Goal: Task Accomplishment & Management: Complete application form

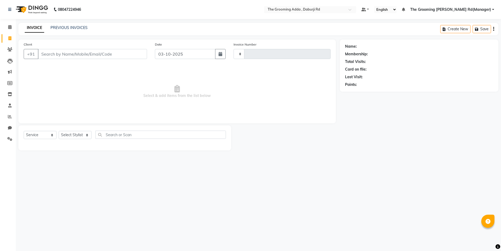
select select "service"
click at [61, 53] on input "Client" at bounding box center [93, 54] width 110 height 10
type input "2466"
select select "8001"
type input "9646935004"
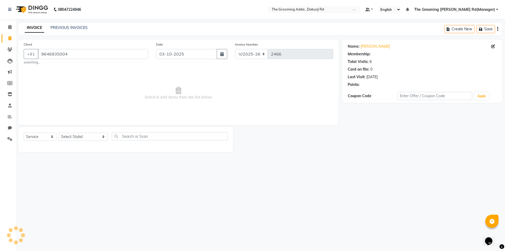
select select "1: Object"
click at [83, 137] on select "Select Stylist [PERSON_NAME] [PERSON_NAME] [PERSON_NAME] [PERSON_NAME] [PERSON_…" at bounding box center [83, 137] width 49 height 8
select select "79355"
click at [59, 133] on select "Select Stylist [PERSON_NAME] [PERSON_NAME] [PERSON_NAME] [PERSON_NAME] [PERSON_…" at bounding box center [83, 137] width 49 height 8
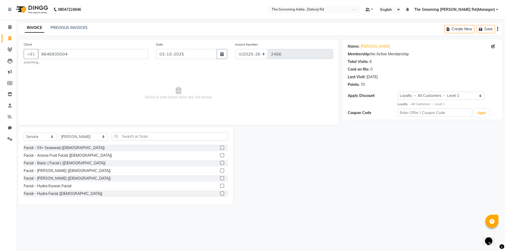
click at [132, 140] on div "Select Service Product Membership Package Voucher Prepaid Gift Card Select Styl…" at bounding box center [126, 138] width 204 height 12
click at [131, 136] on input "text" at bounding box center [170, 136] width 116 height 8
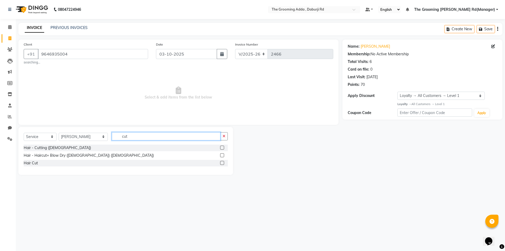
type input "cut"
click at [222, 146] on label at bounding box center [222, 147] width 4 height 4
click at [222, 146] on input "checkbox" at bounding box center [221, 147] width 3 height 3
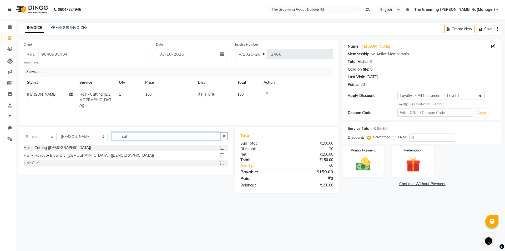
checkbox input "false"
drag, startPoint x: 158, startPoint y: 133, endPoint x: 98, endPoint y: 135, distance: 59.7
click at [98, 135] on div "Select Service Product Membership Package Voucher Prepaid Gift Card Select Styl…" at bounding box center [126, 138] width 204 height 12
type input "bea"
click at [220, 146] on label at bounding box center [222, 147] width 4 height 4
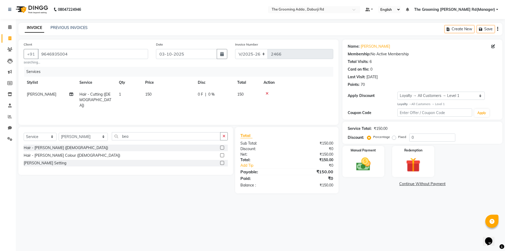
click at [220, 146] on input "checkbox" at bounding box center [221, 147] width 3 height 3
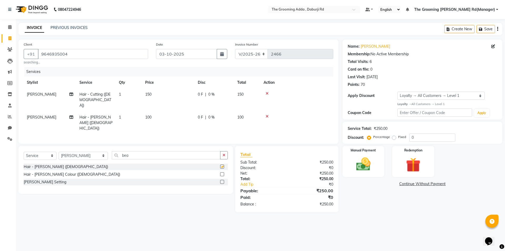
checkbox input "false"
drag, startPoint x: 70, startPoint y: 52, endPoint x: 1, endPoint y: 62, distance: 70.7
click at [1, 62] on app-home "08047224946 Select Location × The Grooming Adda , Daburji Rd Default Panel My P…" at bounding box center [252, 110] width 505 height 220
paste input "819684494"
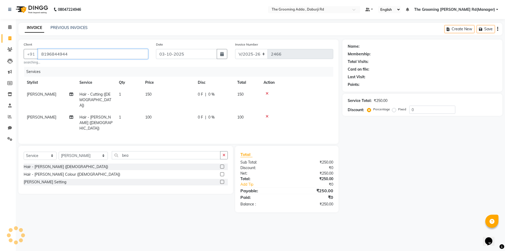
type input "8196844944"
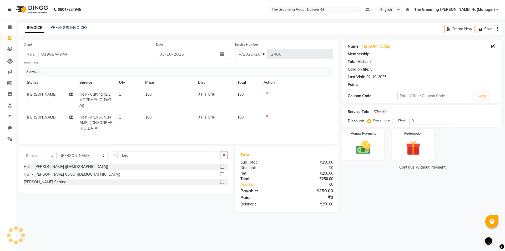
select select "1: Object"
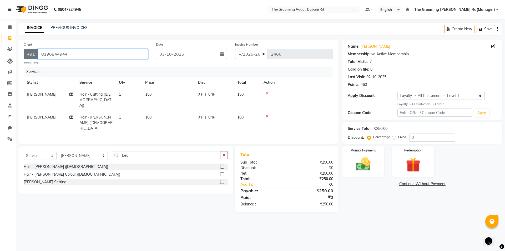
drag, startPoint x: 79, startPoint y: 55, endPoint x: 26, endPoint y: 55, distance: 53.4
click at [26, 55] on div "[PHONE_NUMBER]" at bounding box center [86, 54] width 124 height 10
paste input "964693500"
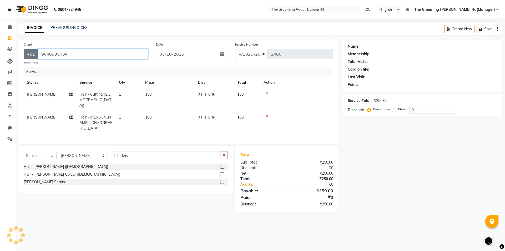
type input "9646935004"
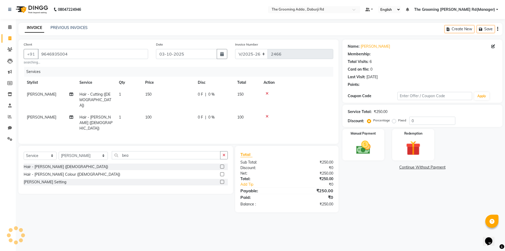
select select "1: Object"
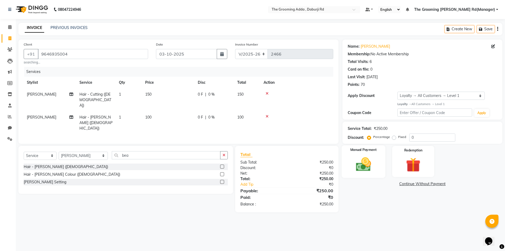
click at [356, 158] on img at bounding box center [363, 163] width 24 height 17
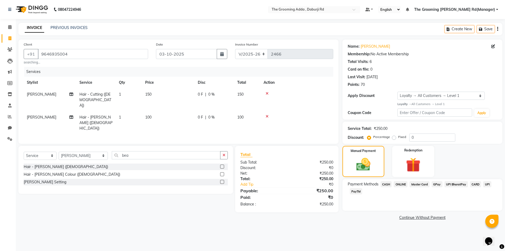
drag, startPoint x: 398, startPoint y: 184, endPoint x: 418, endPoint y: 190, distance: 20.5
click at [399, 184] on span "ONLINE" at bounding box center [401, 184] width 14 height 6
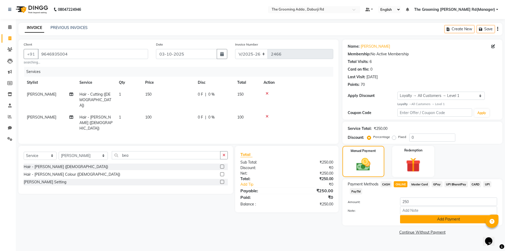
click at [424, 218] on button "Add Payment" at bounding box center [448, 219] width 97 height 8
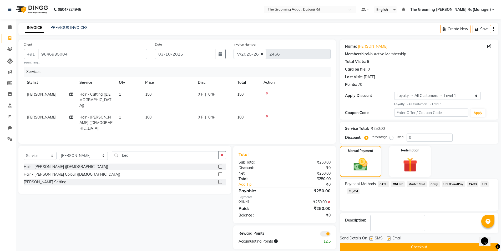
click at [389, 236] on div "Email" at bounding box center [396, 238] width 19 height 7
click at [372, 238] on label at bounding box center [371, 238] width 4 height 4
click at [372, 238] on input "checkbox" at bounding box center [370, 238] width 3 height 3
checkbox input "false"
click at [389, 239] on label at bounding box center [389, 238] width 4 height 4
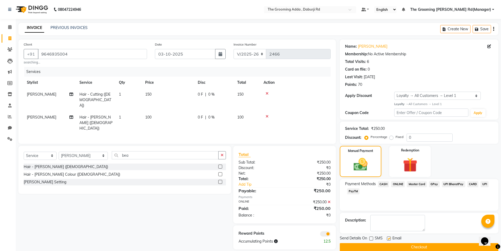
click at [389, 239] on input "checkbox" at bounding box center [388, 238] width 3 height 3
checkbox input "false"
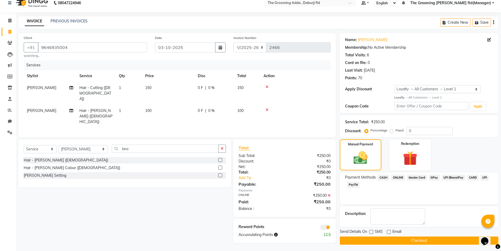
scroll to position [8, 0]
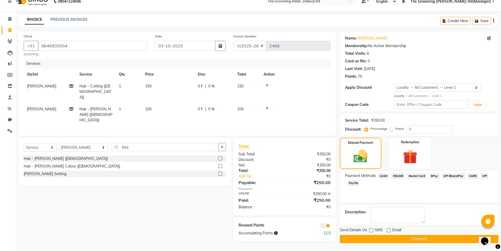
click at [374, 238] on button "Checkout" at bounding box center [419, 239] width 159 height 8
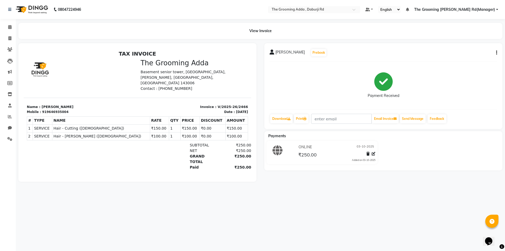
select select "service"
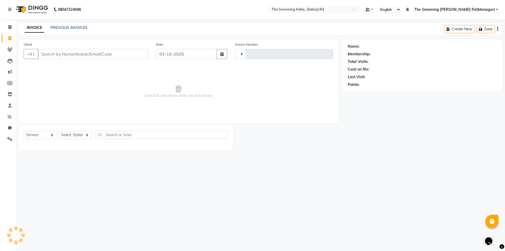
type input "2467"
select select "8001"
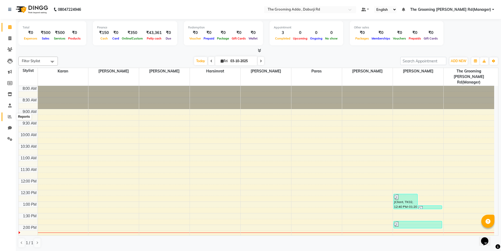
click at [9, 116] on icon at bounding box center [10, 116] width 4 height 4
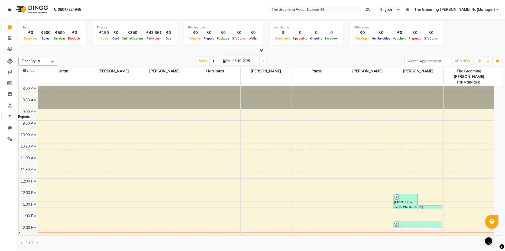
click at [9, 116] on icon at bounding box center [10, 116] width 4 height 4
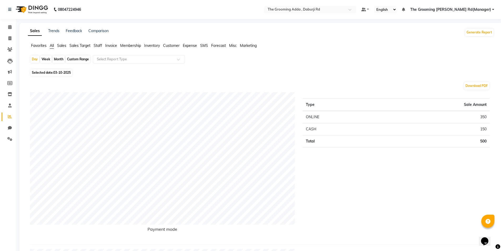
click at [80, 58] on div "Custom Range" at bounding box center [78, 58] width 24 height 7
select select "10"
select select "2025"
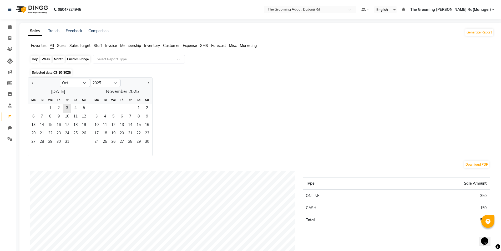
click at [80, 58] on div "Custom Range" at bounding box center [78, 58] width 24 height 7
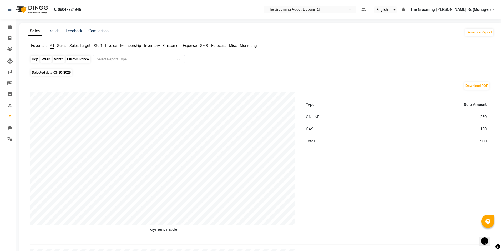
click at [81, 59] on div "Custom Range" at bounding box center [78, 58] width 24 height 7
select select "10"
select select "2025"
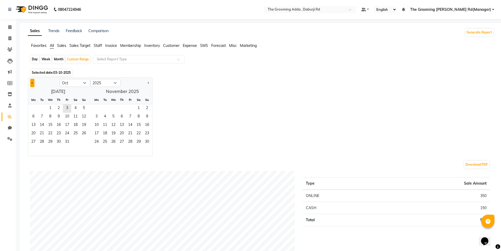
click at [32, 85] on button "Previous month" at bounding box center [32, 83] width 4 height 8
select select "9"
click at [57, 117] on span "11" at bounding box center [58, 117] width 8 height 8
drag, startPoint x: 128, startPoint y: 107, endPoint x: 130, endPoint y: 110, distance: 2.8
click at [130, 110] on span "3" at bounding box center [130, 108] width 8 height 8
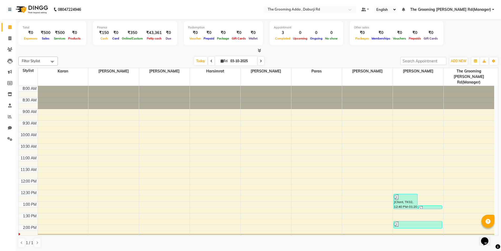
click at [150, 34] on div "₹43,361" at bounding box center [154, 33] width 20 height 6
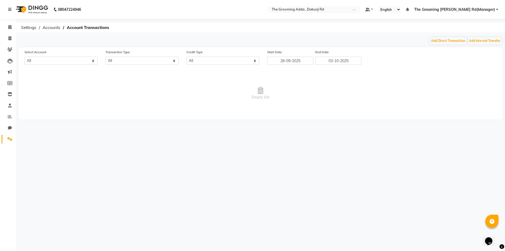
select select "7140"
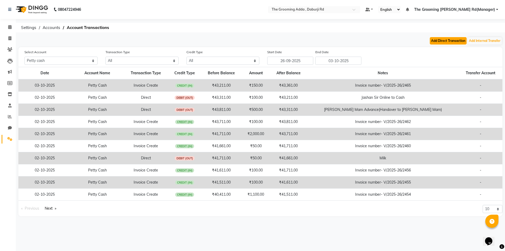
click at [455, 41] on button "Add Direct Transaction" at bounding box center [448, 40] width 37 height 7
select select "direct"
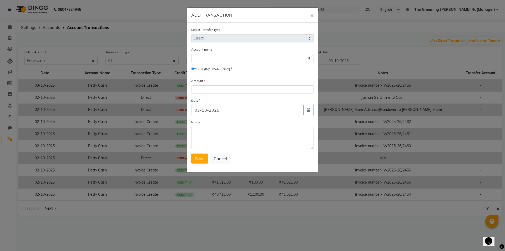
select select "7140"
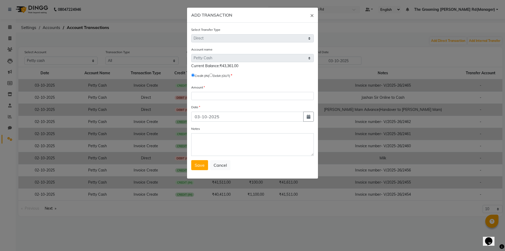
click at [213, 75] on input "radio" at bounding box center [210, 74] width 3 height 3
radio input "true"
click at [207, 96] on input "number" at bounding box center [252, 96] width 123 height 8
type input "500"
click at [205, 154] on textarea "Notes" at bounding box center [252, 144] width 123 height 23
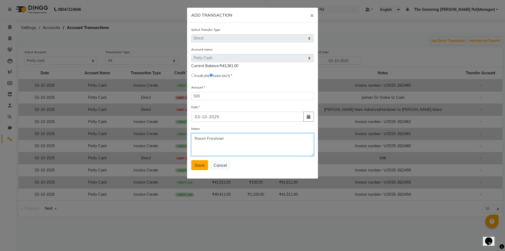
type textarea "Room Freshner"
click at [200, 167] on span "Save" at bounding box center [200, 164] width 10 height 5
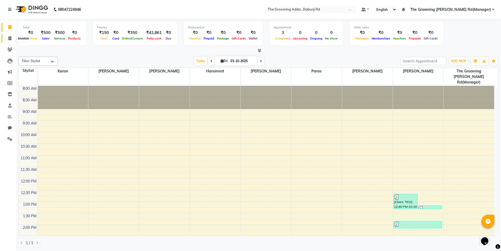
click at [11, 37] on icon at bounding box center [9, 38] width 3 height 4
select select "service"
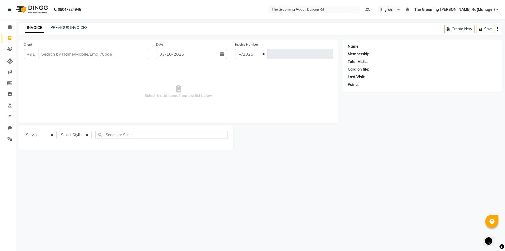
select select "8001"
type input "2467"
click at [62, 54] on input "Client" at bounding box center [93, 54] width 110 height 10
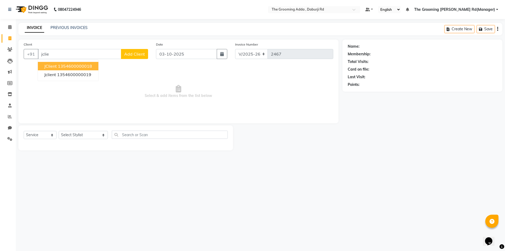
click at [69, 61] on ngb-typeahead-window "JClient 1354600000018 Jclient 1354600000019" at bounding box center [68, 70] width 61 height 22
click at [69, 64] on ngb-highlight "1354600000018" at bounding box center [75, 65] width 34 height 5
type input "1354600000018"
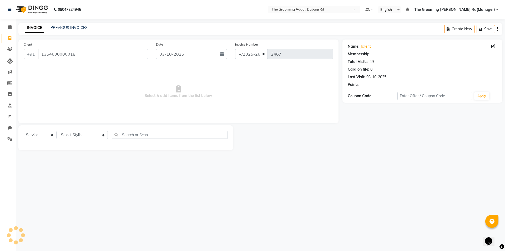
select select "1: Object"
click at [94, 139] on div "Select Service Product Membership Package Voucher Prepaid Gift Card Select Styl…" at bounding box center [126, 136] width 204 height 12
drag, startPoint x: 97, startPoint y: 134, endPoint x: 98, endPoint y: 136, distance: 2.8
click at [97, 134] on select "Select Stylist [PERSON_NAME] [PERSON_NAME] [PERSON_NAME] [PERSON_NAME] [PERSON_…" at bounding box center [83, 135] width 49 height 8
click at [59, 131] on select "Select Stylist [PERSON_NAME] [PERSON_NAME] [PERSON_NAME] [PERSON_NAME] [PERSON_…" at bounding box center [83, 135] width 49 height 8
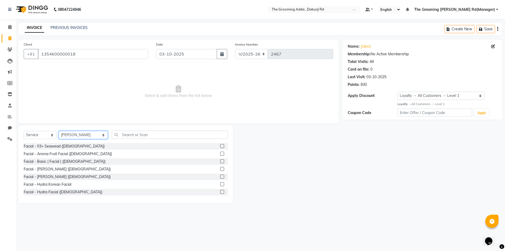
drag, startPoint x: 91, startPoint y: 135, endPoint x: 90, endPoint y: 138, distance: 2.8
click at [91, 135] on select "Select Stylist [PERSON_NAME] [PERSON_NAME] [PERSON_NAME] [PERSON_NAME] [PERSON_…" at bounding box center [83, 135] width 49 height 8
select select "79344"
click at [59, 131] on select "Select Stylist [PERSON_NAME] [PERSON_NAME] [PERSON_NAME] [PERSON_NAME] [PERSON_…" at bounding box center [83, 135] width 49 height 8
click at [125, 136] on input "text" at bounding box center [170, 134] width 116 height 8
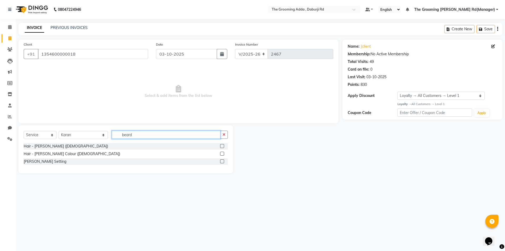
type input "beard"
click at [222, 146] on label at bounding box center [222, 146] width 4 height 4
click at [222, 146] on input "checkbox" at bounding box center [221, 145] width 3 height 3
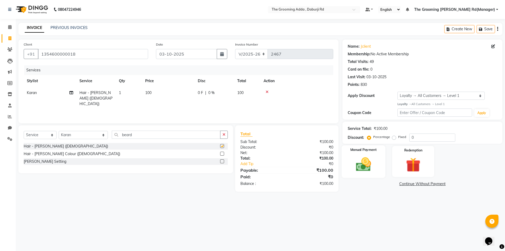
checkbox input "false"
click at [352, 156] on img at bounding box center [363, 163] width 24 height 17
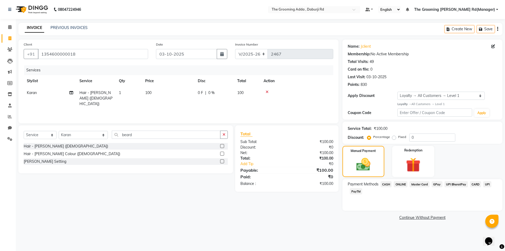
click at [408, 184] on div "Master Card" at bounding box center [418, 184] width 22 height 7
click at [394, 184] on span "ONLINE" at bounding box center [401, 184] width 14 height 6
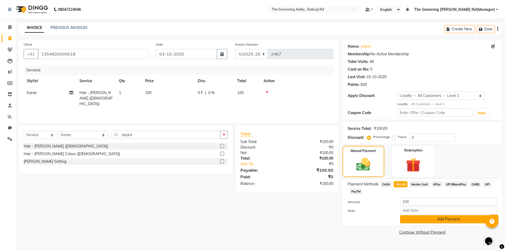
click at [413, 217] on button "Add Payment" at bounding box center [448, 219] width 97 height 8
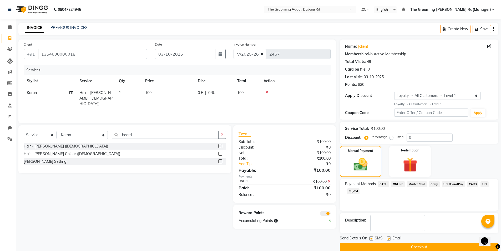
click at [390, 237] on label at bounding box center [389, 238] width 4 height 4
click at [390, 237] on input "checkbox" at bounding box center [388, 238] width 3 height 3
checkbox input "false"
click at [368, 238] on div "Send Details On SMS Email" at bounding box center [419, 238] width 159 height 7
click at [371, 239] on label at bounding box center [371, 238] width 4 height 4
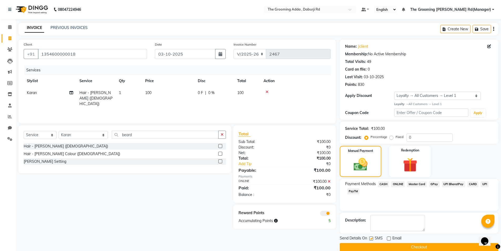
click at [371, 239] on input "checkbox" at bounding box center [370, 238] width 3 height 3
checkbox input "false"
click at [371, 245] on button "Checkout" at bounding box center [419, 247] width 159 height 8
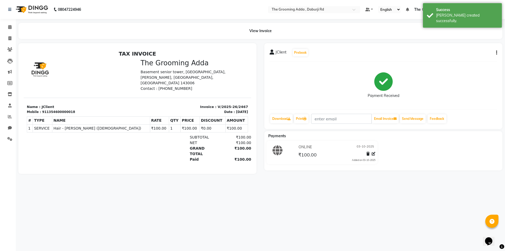
select select "service"
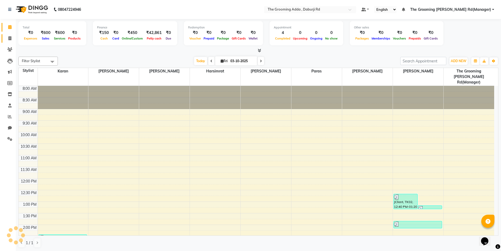
click at [4, 41] on link "Invoice" at bounding box center [8, 38] width 13 height 9
click at [9, 40] on span at bounding box center [9, 39] width 9 height 6
select select "service"
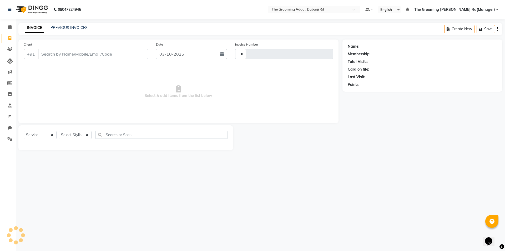
click at [53, 50] on input "Client" at bounding box center [93, 54] width 110 height 10
select select "8001"
type input "2468"
type input "7508147000"
select select "1: Object"
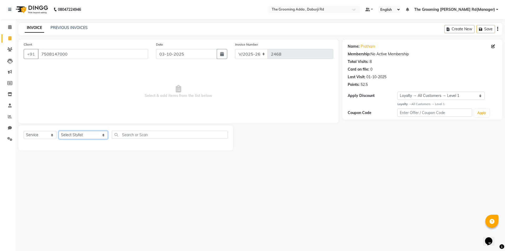
click at [88, 135] on select "Select Stylist [PERSON_NAME] [PERSON_NAME] [PERSON_NAME] [PERSON_NAME] [PERSON_…" at bounding box center [83, 135] width 49 height 8
select select "79351"
click at [59, 131] on select "Select Stylist [PERSON_NAME] [PERSON_NAME] [PERSON_NAME] [PERSON_NAME] [PERSON_…" at bounding box center [83, 135] width 49 height 8
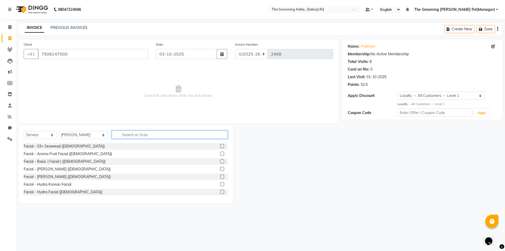
click at [117, 133] on input "text" at bounding box center [170, 134] width 116 height 8
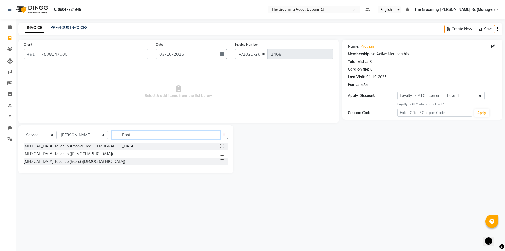
type input "Root"
click at [221, 154] on label at bounding box center [222, 153] width 4 height 4
click at [221, 154] on input "checkbox" at bounding box center [221, 153] width 3 height 3
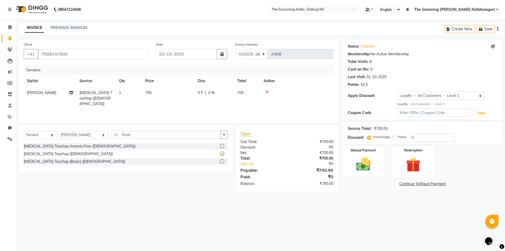
checkbox input "false"
click at [143, 92] on td "700" at bounding box center [168, 98] width 53 height 23
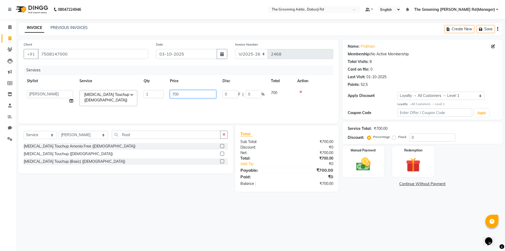
drag, startPoint x: 186, startPoint y: 95, endPoint x: 166, endPoint y: 95, distance: 20.0
click at [166, 95] on tr "[PERSON_NAME] [PERSON_NAME] [PERSON_NAME] [PERSON_NAME] [PERSON_NAME] [PERSON_N…" at bounding box center [179, 98] width 310 height 22
type input "500"
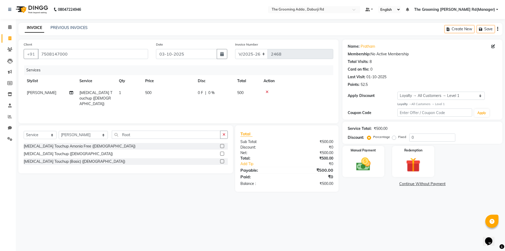
click at [166, 180] on div "Select Service Product Membership Package Voucher Prepaid Gift Card Select Styl…" at bounding box center [123, 158] width 219 height 66
drag, startPoint x: 79, startPoint y: 133, endPoint x: 78, endPoint y: 138, distance: 5.4
click at [79, 133] on select "Select Stylist [PERSON_NAME] [PERSON_NAME] [PERSON_NAME] [PERSON_NAME] [PERSON_…" at bounding box center [83, 135] width 49 height 8
select select "79344"
click at [59, 131] on select "Select Stylist [PERSON_NAME] [PERSON_NAME] [PERSON_NAME] [PERSON_NAME] [PERSON_…" at bounding box center [83, 135] width 49 height 8
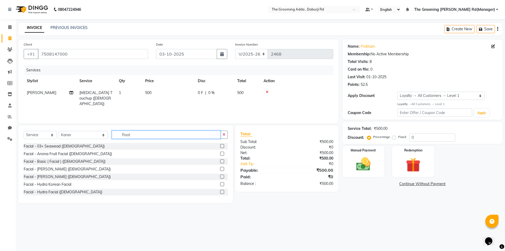
drag, startPoint x: 137, startPoint y: 136, endPoint x: 93, endPoint y: 143, distance: 45.2
click at [93, 143] on div "Select Service Product Membership Package Voucher Prepaid Gift Card Select Styl…" at bounding box center [126, 136] width 204 height 12
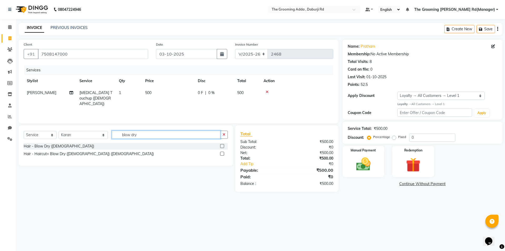
type input "blow dry"
click at [222, 143] on div at bounding box center [224, 146] width 8 height 7
click at [222, 146] on label at bounding box center [222, 146] width 4 height 4
click at [222, 146] on input "checkbox" at bounding box center [221, 145] width 3 height 3
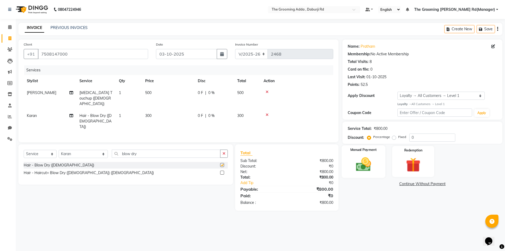
checkbox input "false"
click at [363, 158] on img at bounding box center [363, 163] width 24 height 17
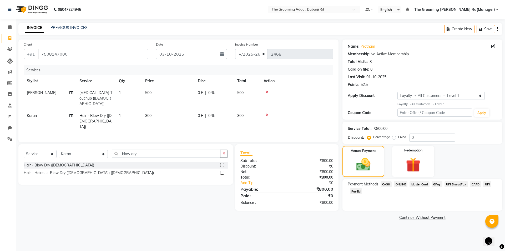
click at [391, 184] on span "CASH" at bounding box center [386, 184] width 11 height 6
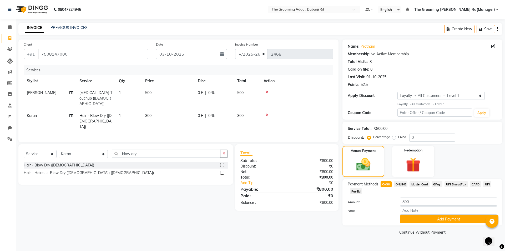
click at [414, 226] on div "Name: Pratham Membership: No Active Membership Total Visits: 8 Card on file: 0 …" at bounding box center [424, 137] width 164 height 196
click at [414, 220] on button "Add Payment" at bounding box center [448, 219] width 97 height 8
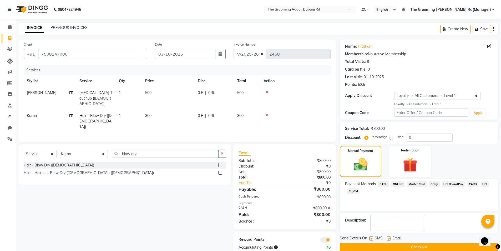
click at [387, 237] on label at bounding box center [389, 238] width 4 height 4
click at [387, 237] on input "checkbox" at bounding box center [388, 238] width 3 height 3
checkbox input "false"
click at [371, 237] on label at bounding box center [371, 238] width 4 height 4
click at [371, 237] on input "checkbox" at bounding box center [370, 238] width 3 height 3
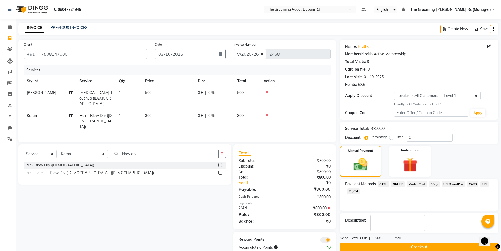
click at [364, 239] on span "Send Details On" at bounding box center [353, 238] width 27 height 7
click at [372, 238] on label at bounding box center [371, 238] width 4 height 4
click at [372, 238] on input "checkbox" at bounding box center [370, 238] width 3 height 3
click at [371, 238] on label at bounding box center [371, 238] width 4 height 4
click at [371, 238] on input "checkbox" at bounding box center [370, 238] width 3 height 3
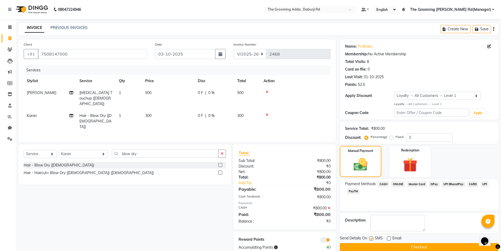
checkbox input "false"
click at [369, 244] on button "Checkout" at bounding box center [419, 247] width 159 height 8
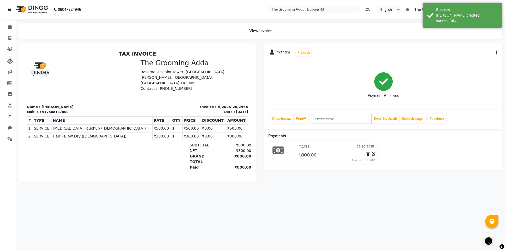
select select "service"
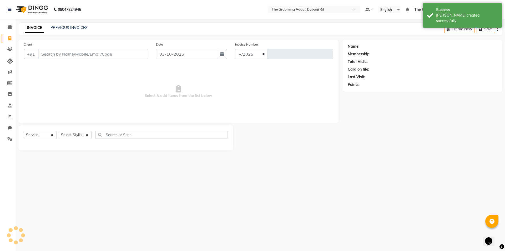
select select "8001"
type input "2469"
